Goal: Transaction & Acquisition: Purchase product/service

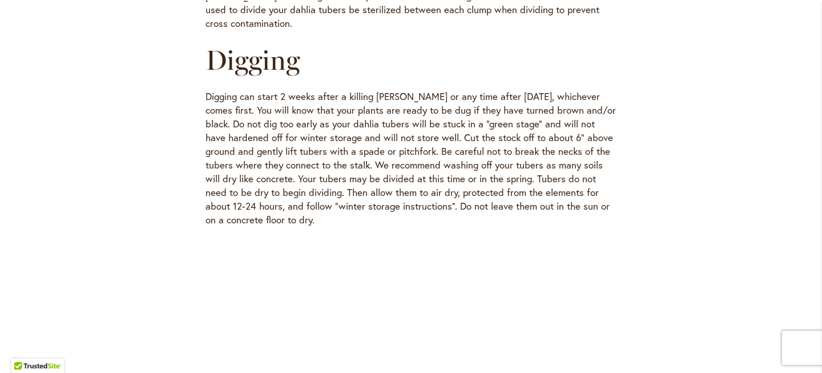
scroll to position [1296, 0]
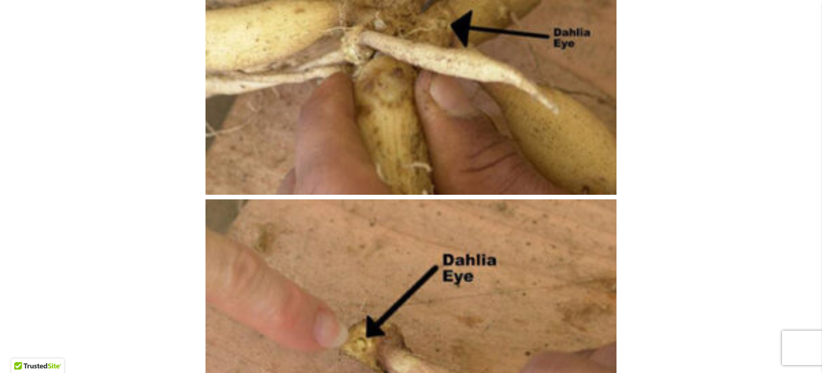
scroll to position [2475, 0]
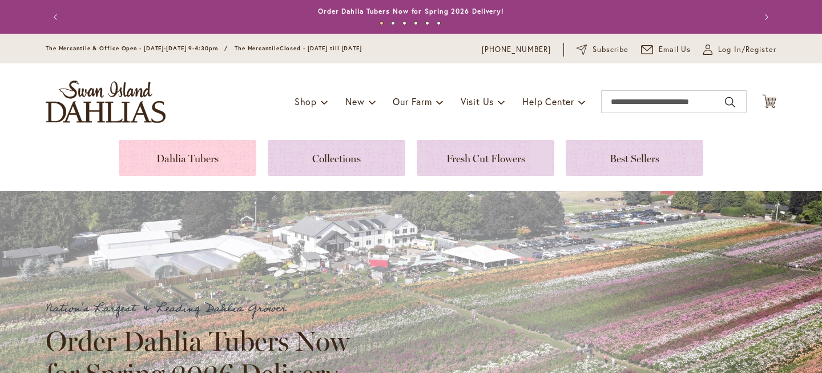
scroll to position [103, 0]
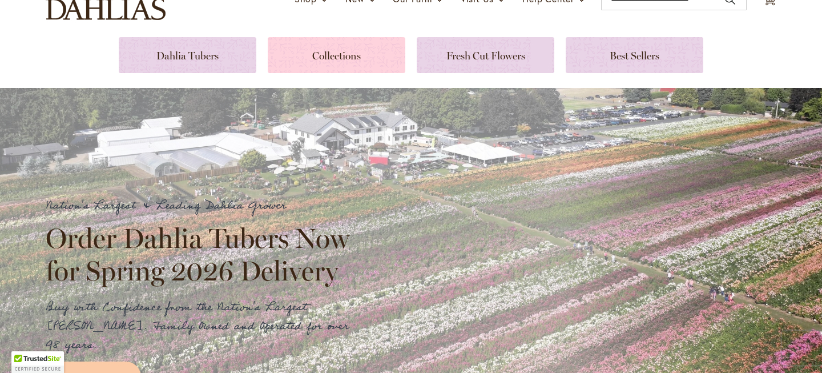
click at [313, 54] on link at bounding box center [337, 55] width 138 height 36
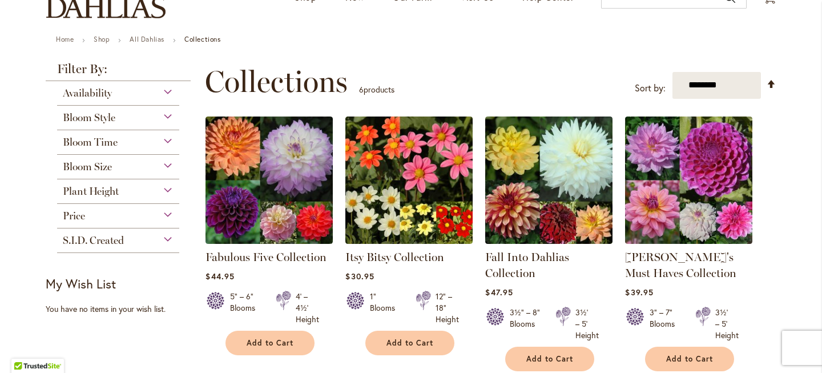
scroll to position [69, 0]
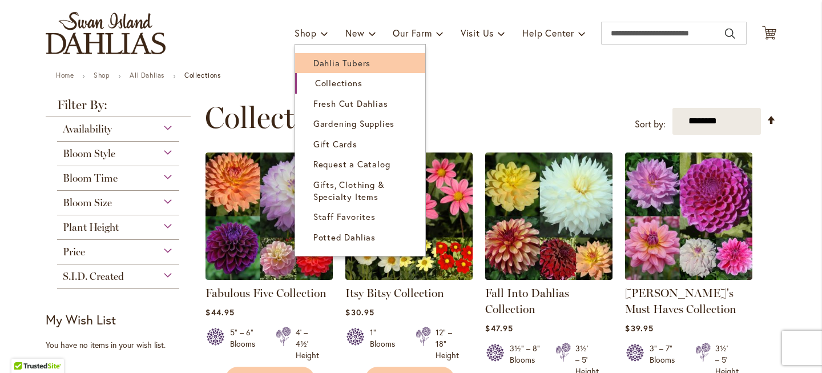
click at [324, 68] on span "Dahlia Tubers" at bounding box center [341, 62] width 57 height 11
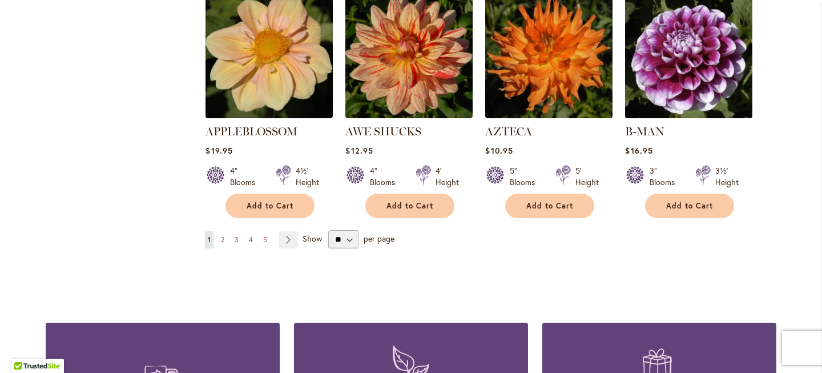
scroll to position [1046, 0]
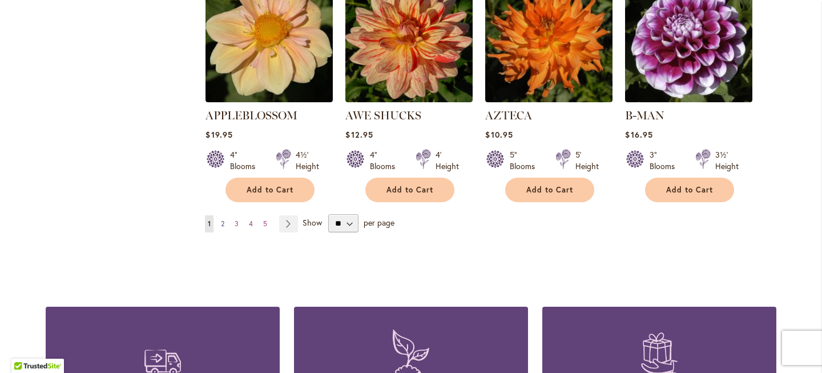
click at [223, 219] on span "2" at bounding box center [222, 223] width 3 height 9
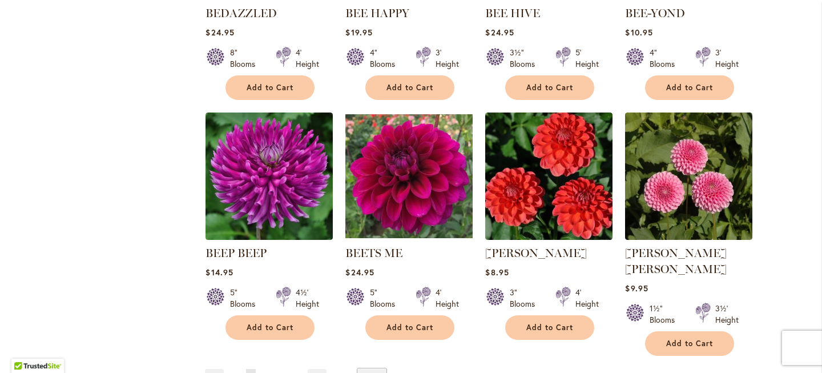
scroll to position [890, 0]
